Goal: Transaction & Acquisition: Purchase product/service

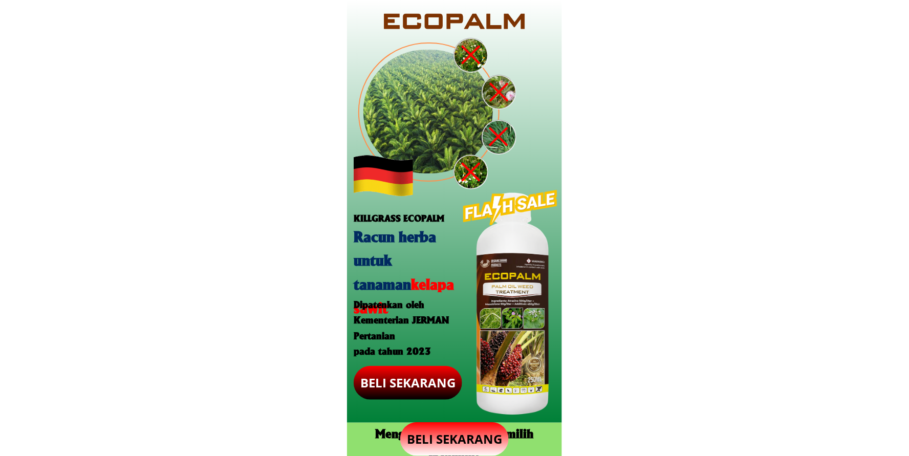
click at [456, 429] on p "BELI SEKARANG" at bounding box center [454, 439] width 109 height 34
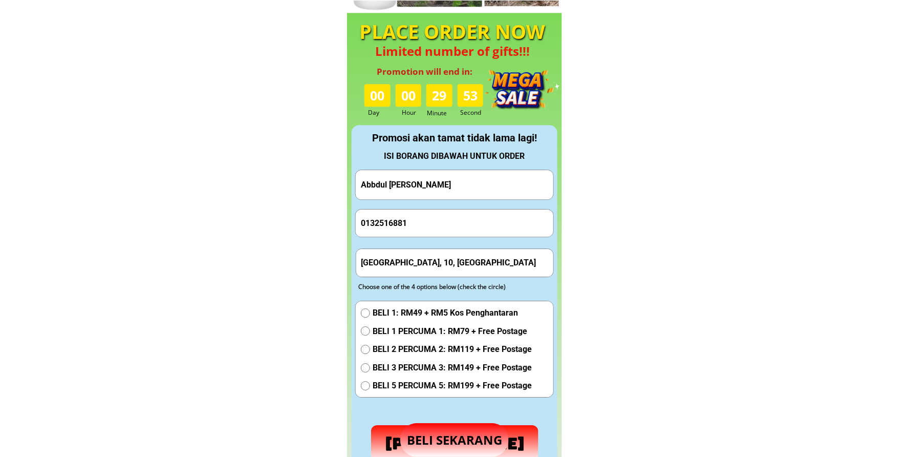
scroll to position [957, 0]
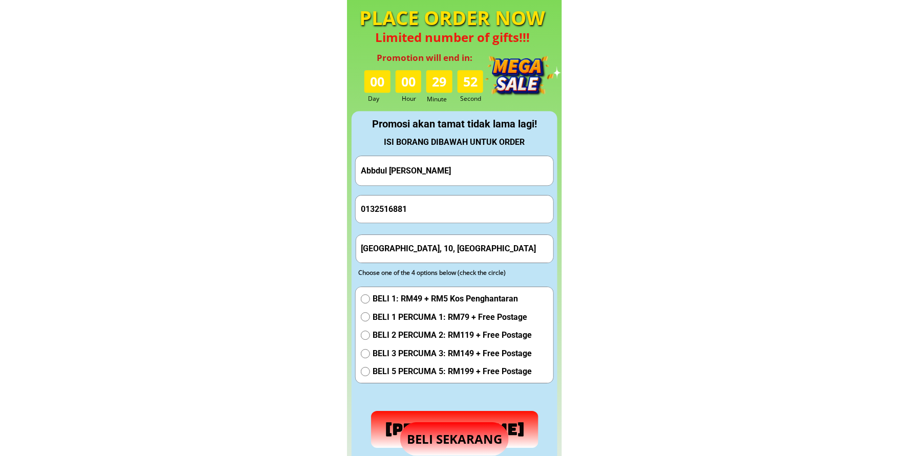
click at [438, 175] on input "Abbdul [PERSON_NAME]" at bounding box center [454, 170] width 193 height 29
paste input "[PERSON_NAME]"
type input "[PERSON_NAME]"
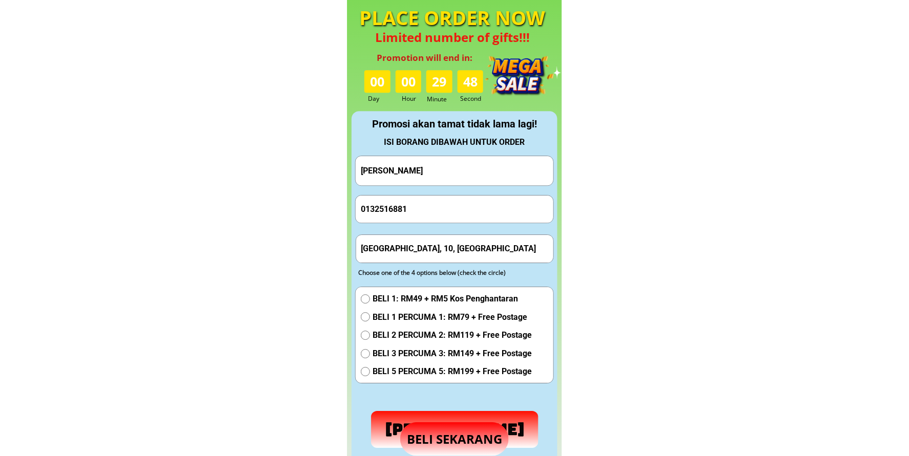
click at [416, 207] on input "0132516881" at bounding box center [454, 209] width 193 height 27
paste input "9394278"
type input "0139394278"
click at [417, 243] on input "[GEOGRAPHIC_DATA], 10, [GEOGRAPHIC_DATA]" at bounding box center [455, 248] width 193 height 27
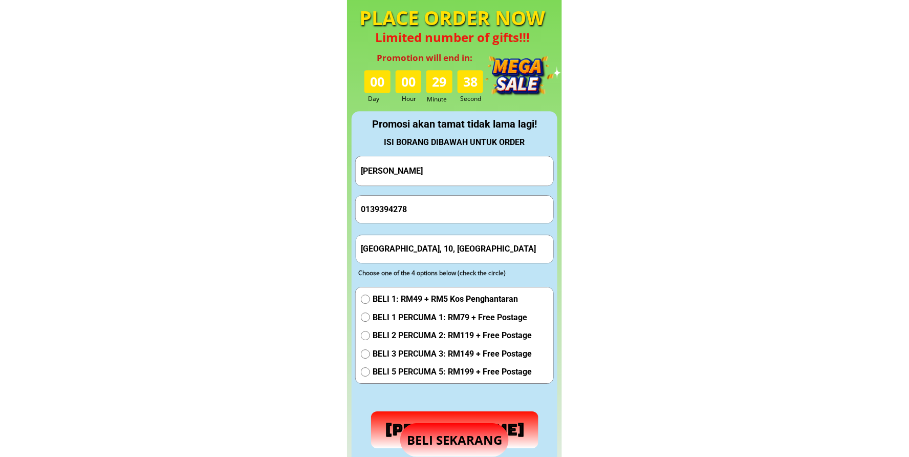
click at [417, 243] on input "[GEOGRAPHIC_DATA], 10, [GEOGRAPHIC_DATA]" at bounding box center [455, 248] width 193 height 27
paste input "[GEOGRAPHIC_DATA]"
type input "[GEOGRAPHIC_DATA]"
click at [380, 334] on span "BELI 2 PERCUMA 2: RM119 + Free Postage" at bounding box center [452, 335] width 159 height 13
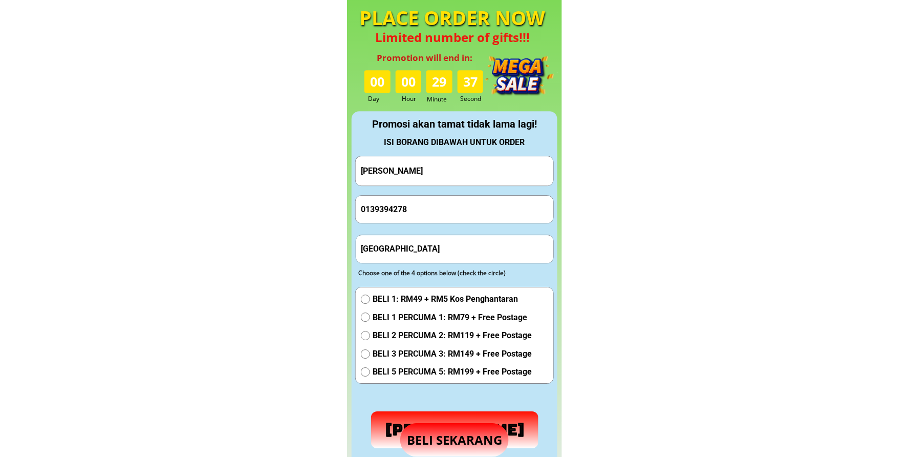
radio input "true"
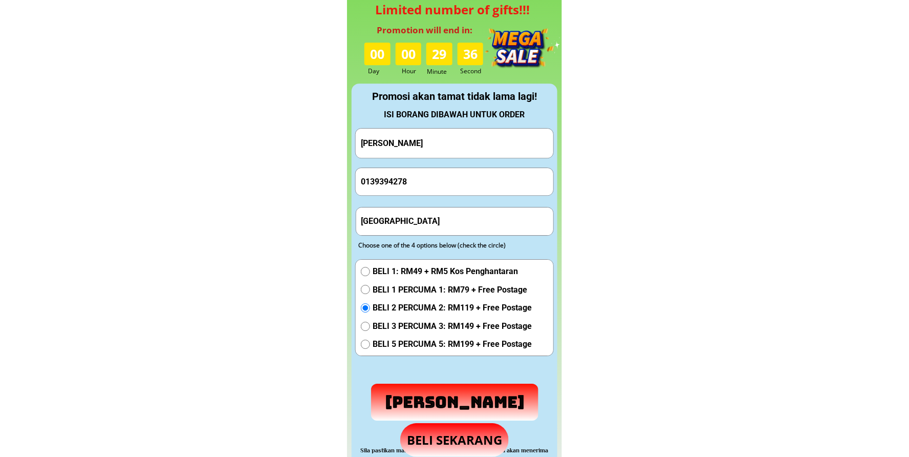
scroll to position [1052, 0]
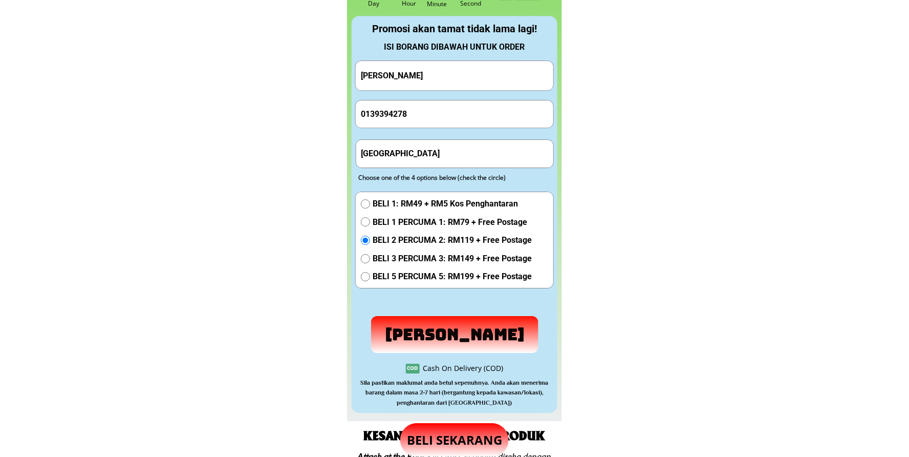
click at [426, 327] on p "[PERSON_NAME]" at bounding box center [454, 334] width 167 height 37
